Goal: Information Seeking & Learning: Learn about a topic

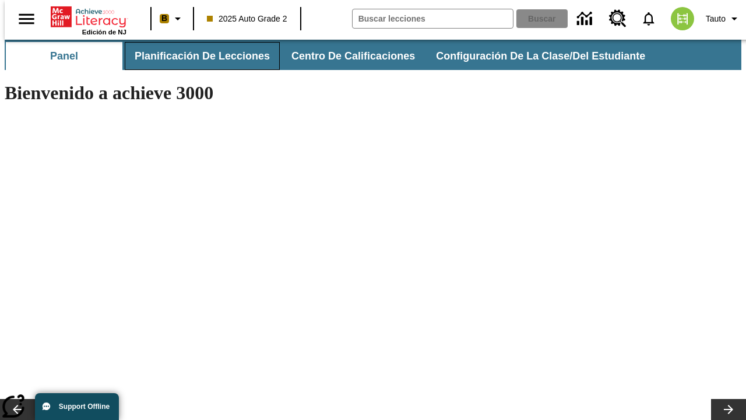
click at [195, 56] on span "Planificación de lecciones" at bounding box center [202, 56] width 135 height 13
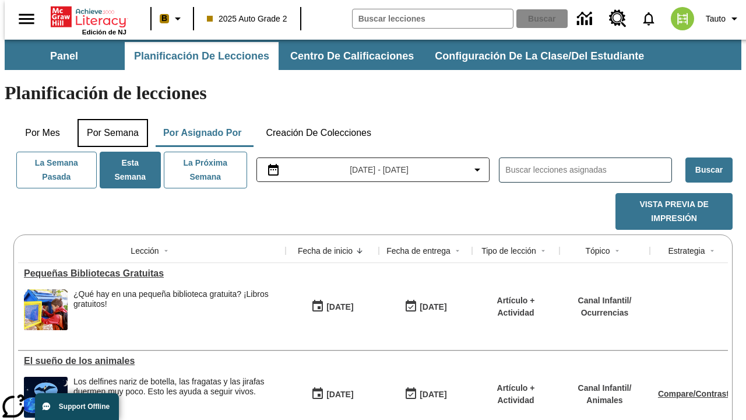
click at [109, 119] on button "Por semana" at bounding box center [113, 133] width 71 height 28
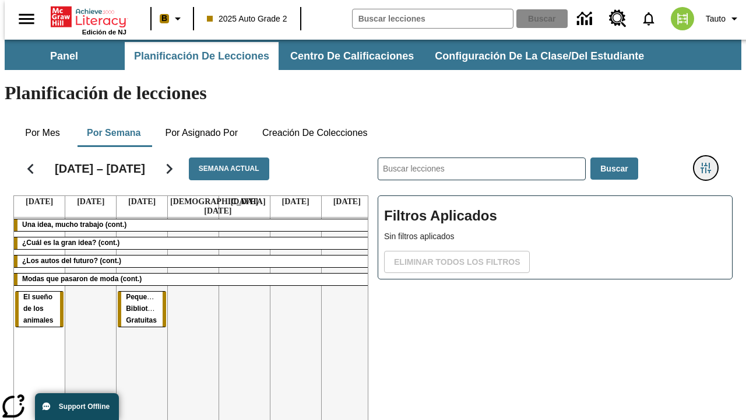
click at [710, 163] on icon "Menú lateral de filtros" at bounding box center [706, 168] width 10 height 10
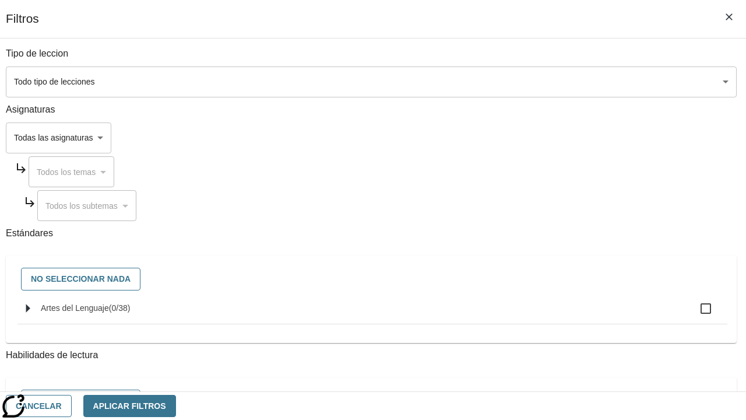
click at [514, 82] on body "[MEDICAL_DATA] al contenido principal Edición de NJ B 2025 Auto Grade 2 Buscar …" at bounding box center [373, 289] width 737 height 498
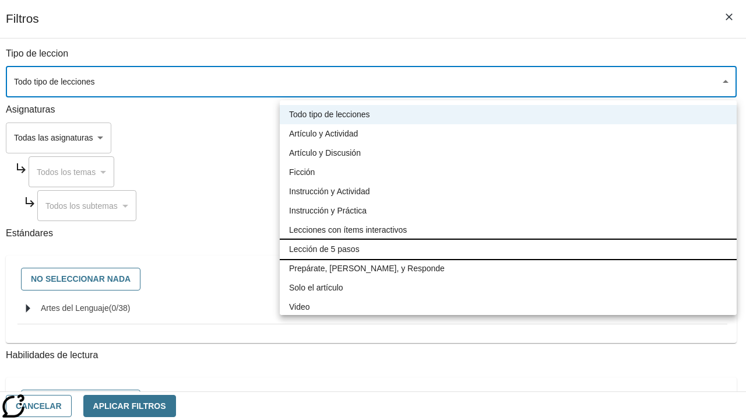
click at [508, 249] on li "Lección de 5 pasos" at bounding box center [508, 249] width 457 height 19
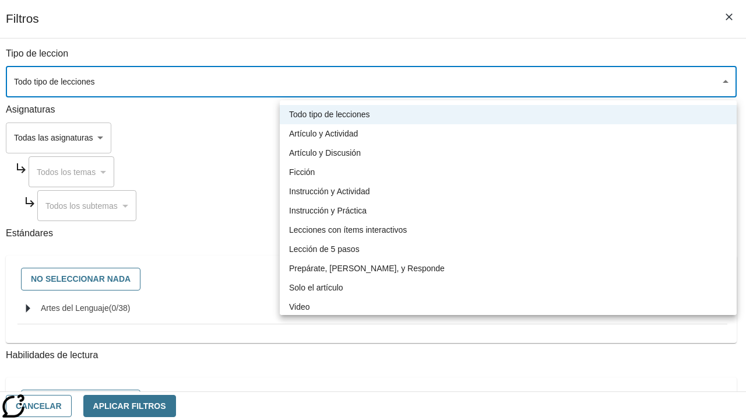
type input "1"
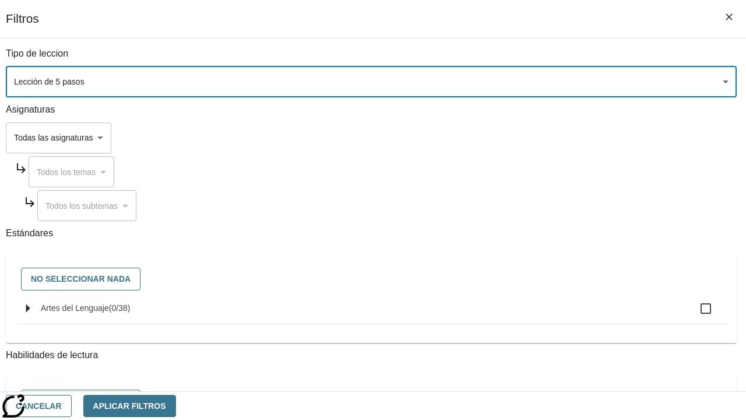
click at [514, 283] on body "[MEDICAL_DATA] al contenido principal Edición de NJ B 2025 Auto Grade 2 Buscar …" at bounding box center [373, 289] width 737 height 498
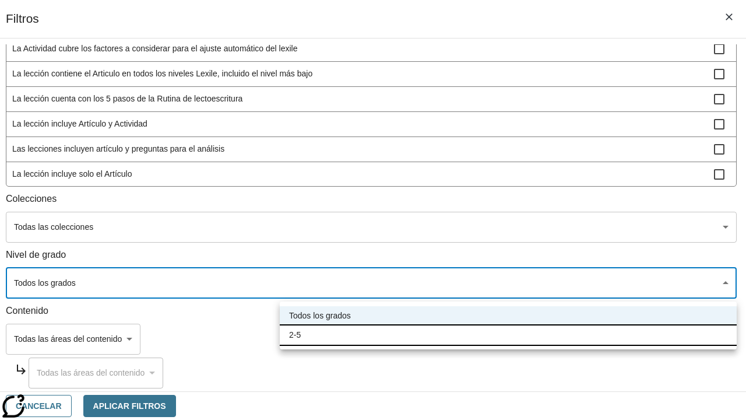
click at [508, 335] on li "2-5" at bounding box center [508, 334] width 457 height 19
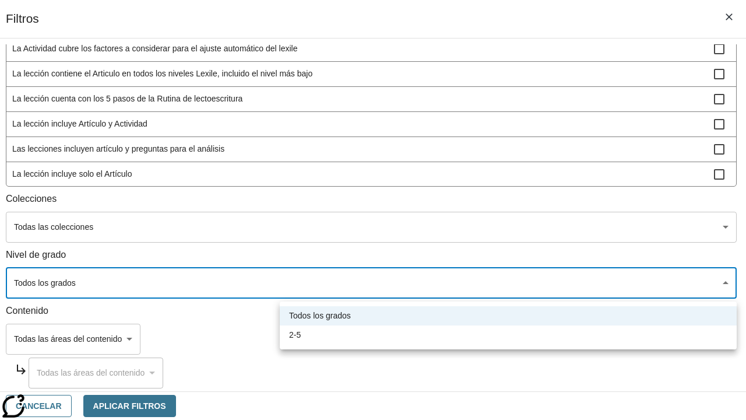
type input "1"
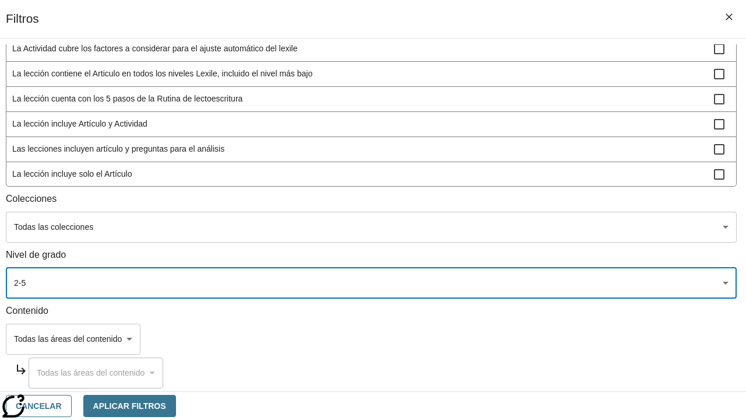
scroll to position [341, 0]
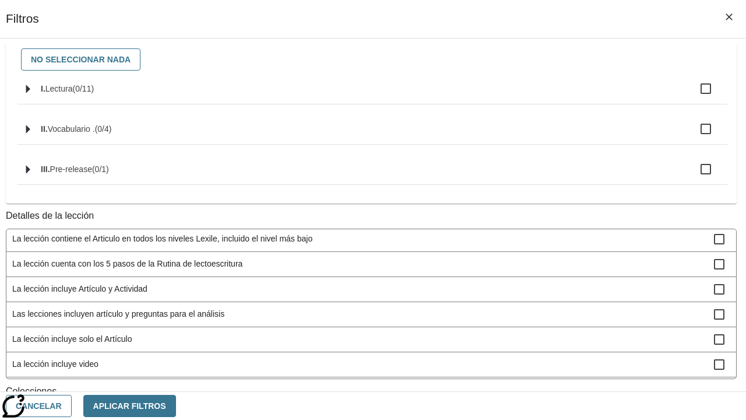
click at [513, 358] on span "La lección incluye video" at bounding box center [363, 364] width 702 height 12
checkbox input "true"
click at [176, 405] on button "Aplicar Filtros" at bounding box center [129, 406] width 93 height 23
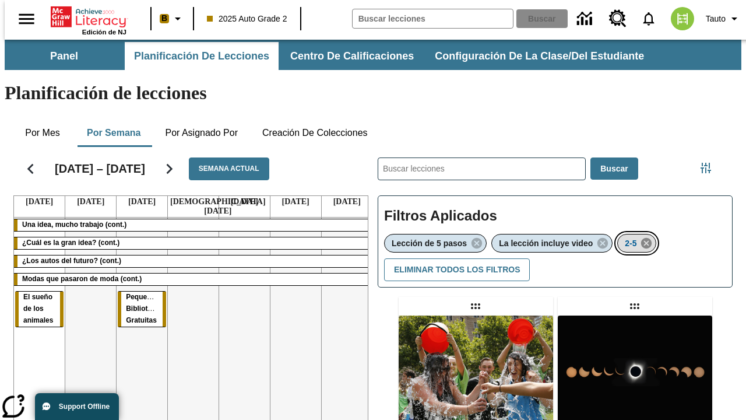
click at [648, 237] on icon "Eliminar 2-5 el ítem seleccionado del filtro" at bounding box center [646, 243] width 13 height 13
click at [710, 163] on icon "Menú lateral de filtros" at bounding box center [706, 168] width 10 height 10
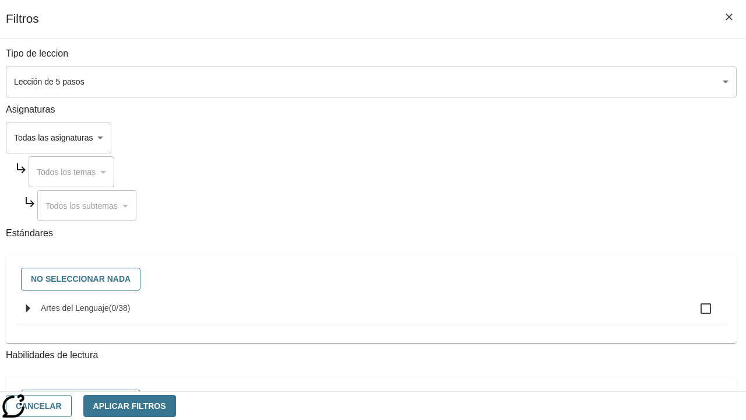
click at [109, 312] on span "Artes del Lenguaje" at bounding box center [75, 307] width 68 height 9
click at [694, 314] on input "Artes del Lenguaje ( 0 / 38 )" at bounding box center [706, 308] width 24 height 24
checkbox input "true"
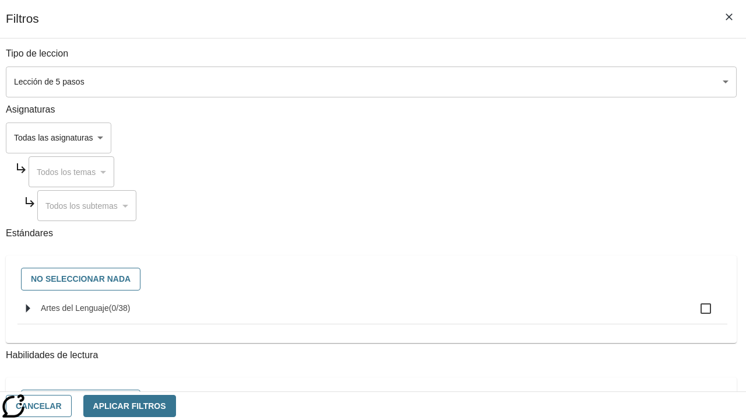
checkbox input "true"
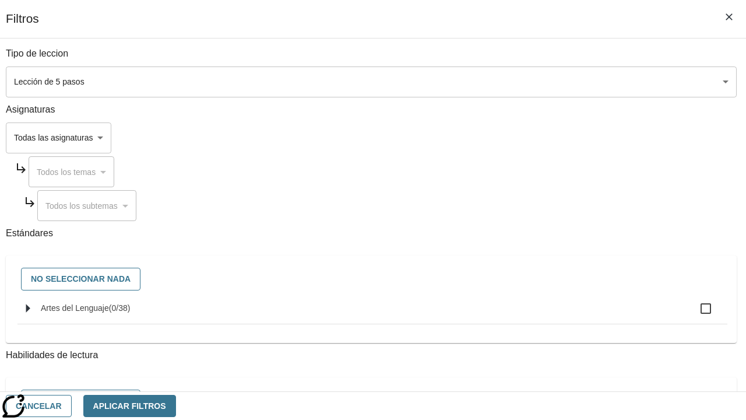
checkbox input "true"
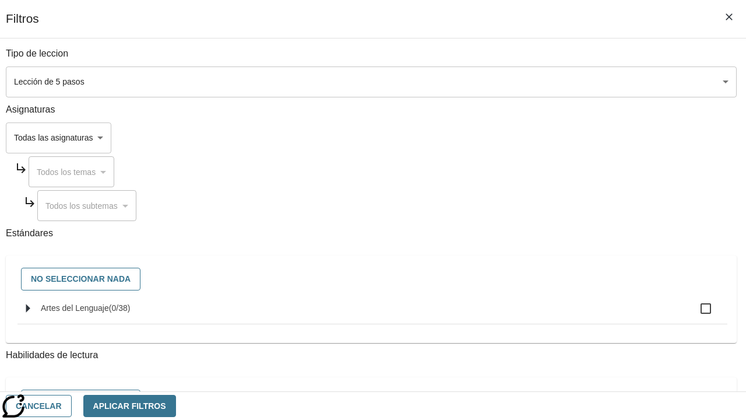
checkbox input "true"
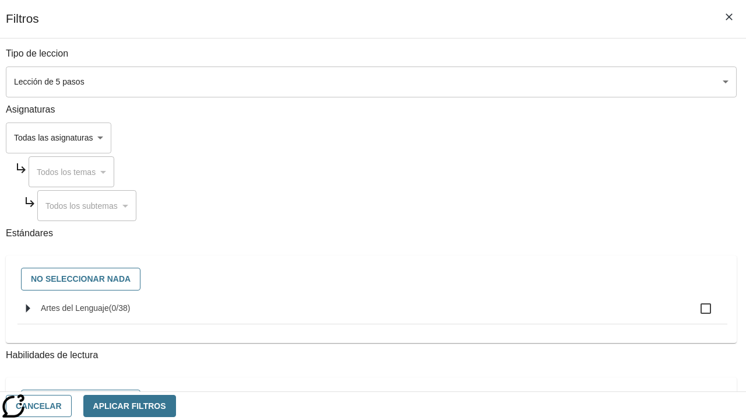
checkbox input "true"
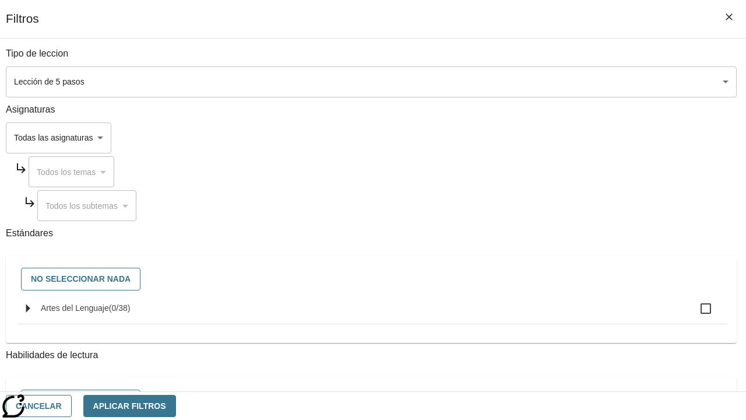
checkbox input "true"
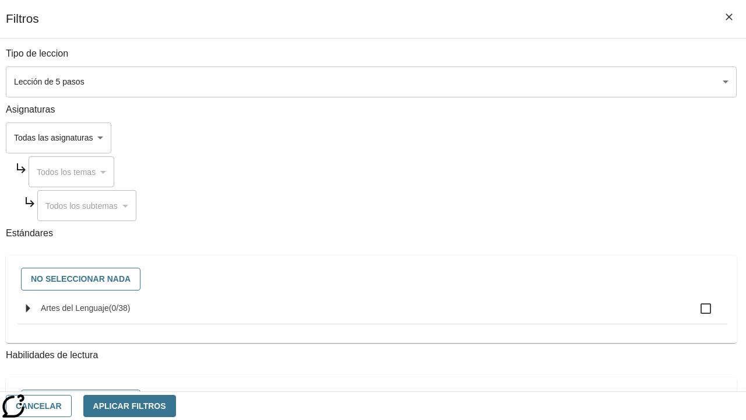
checkbox input "true"
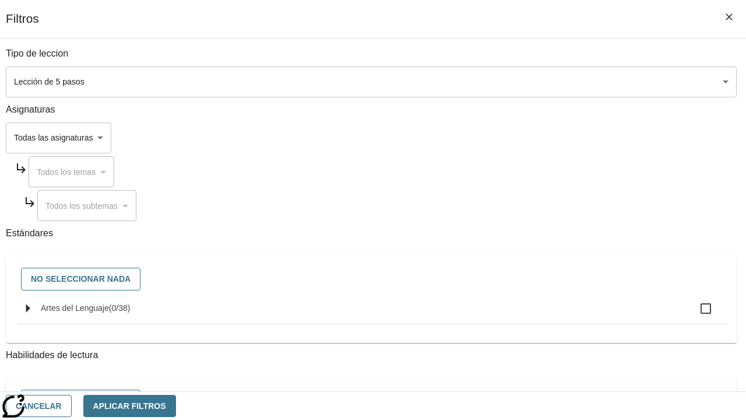
checkbox input "true"
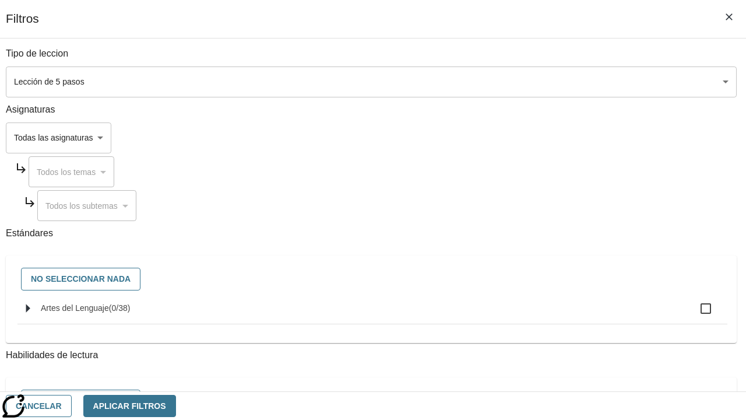
checkbox input "true"
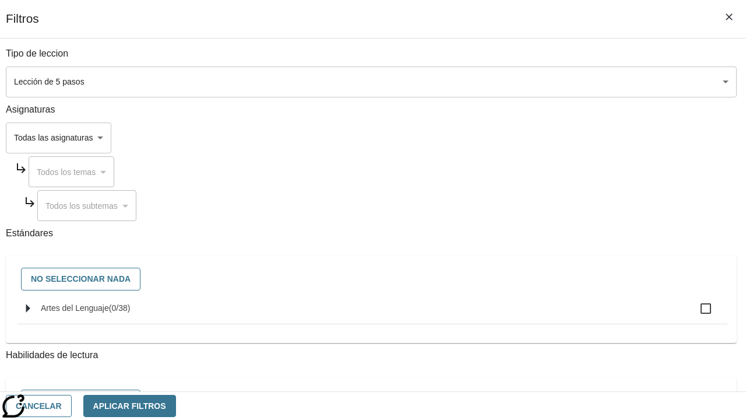
checkbox input "true"
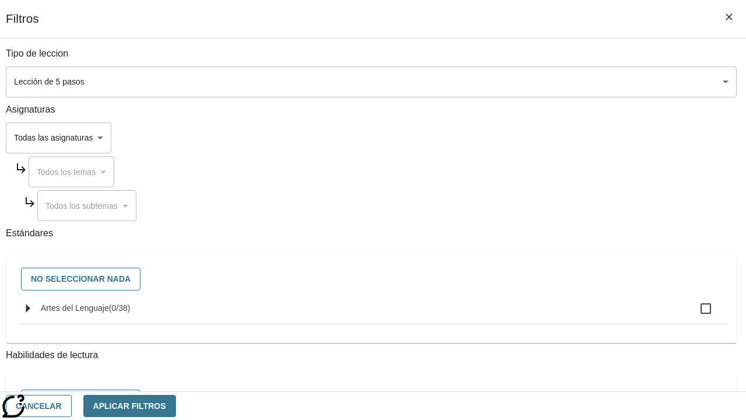
checkbox input "true"
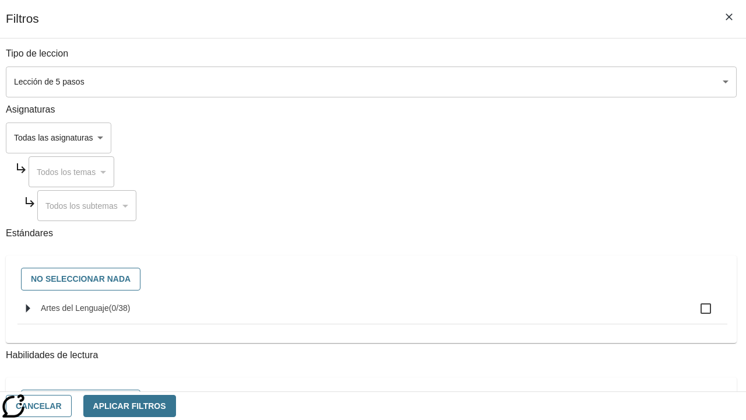
checkbox input "true"
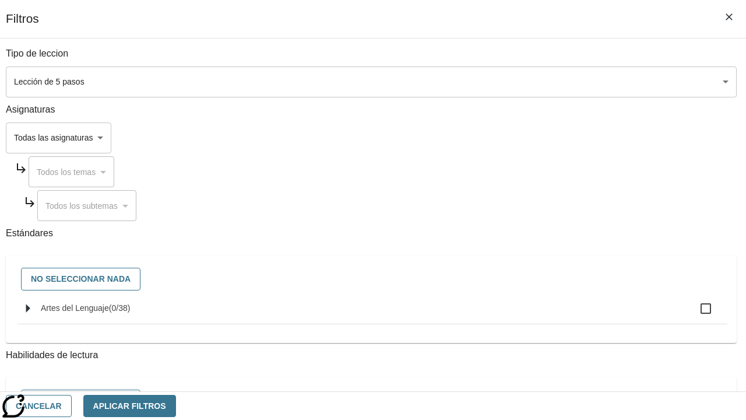
checkbox input "true"
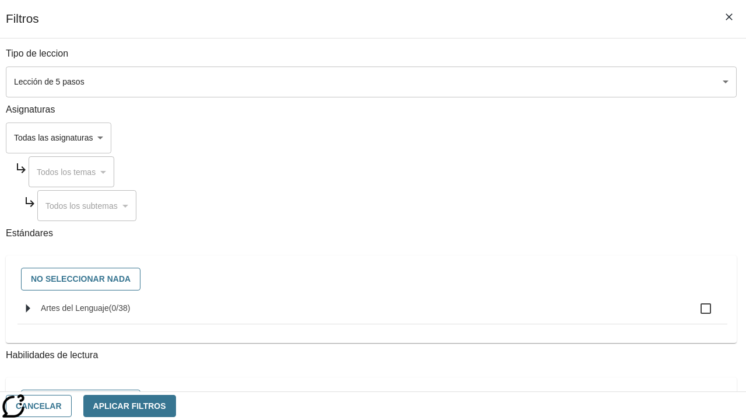
checkbox input "true"
click at [176, 405] on button "Aplicar Filtros" at bounding box center [129, 406] width 93 height 23
